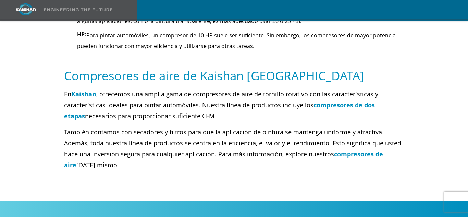
scroll to position [652, 0]
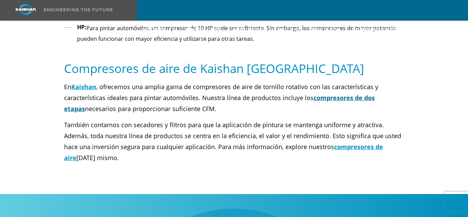
click at [375, 93] on font "compresores de dos etapas" at bounding box center [219, 102] width 311 height 19
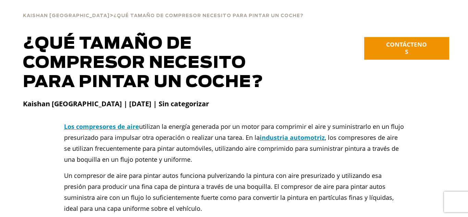
scroll to position [0, 0]
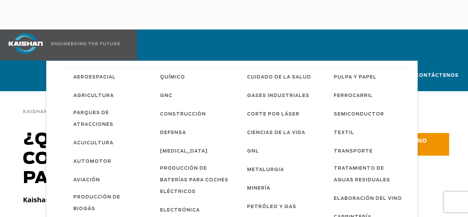
click at [168, 72] on span "Industrias" at bounding box center [158, 76] width 35 height 9
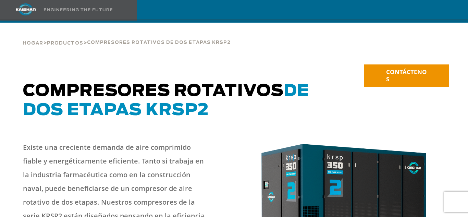
scroll to position [37, 0]
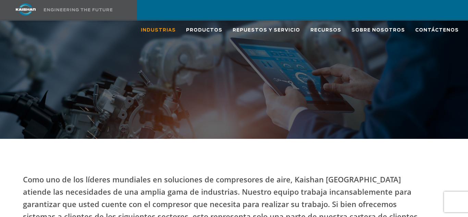
scroll to position [181, 0]
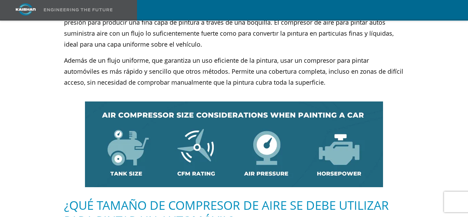
scroll to position [222, 0]
